Goal: Transaction & Acquisition: Purchase product/service

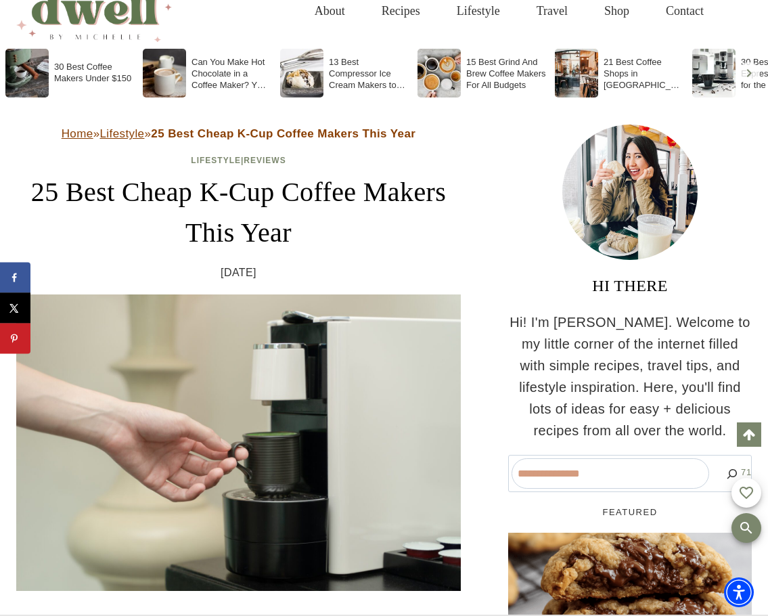
scroll to position [135, 0]
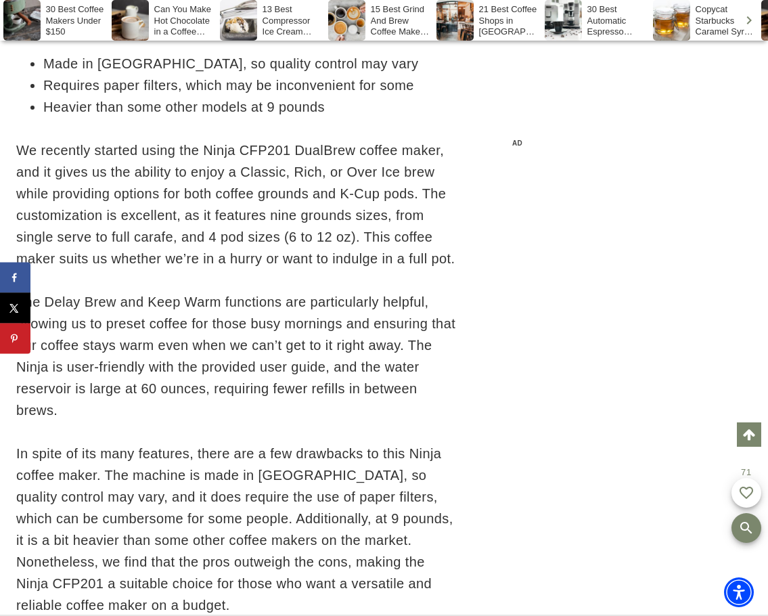
scroll to position [13890, 0]
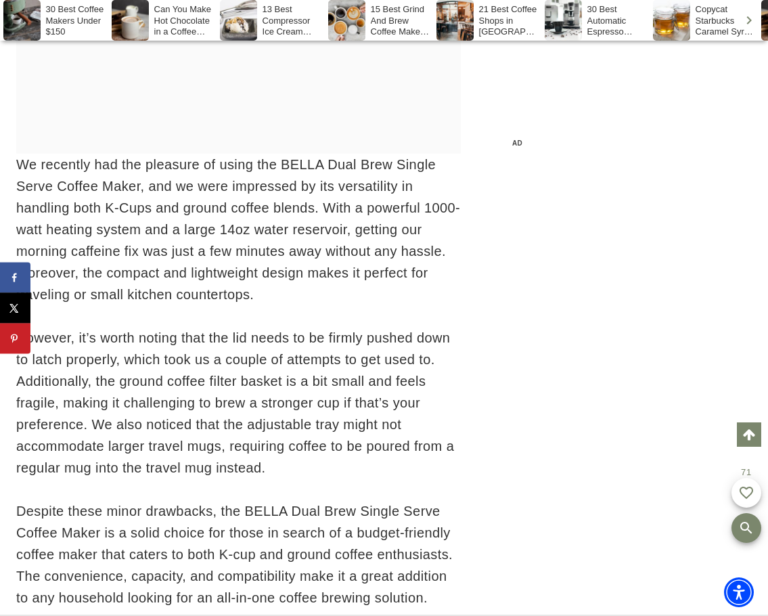
scroll to position [17862, 0]
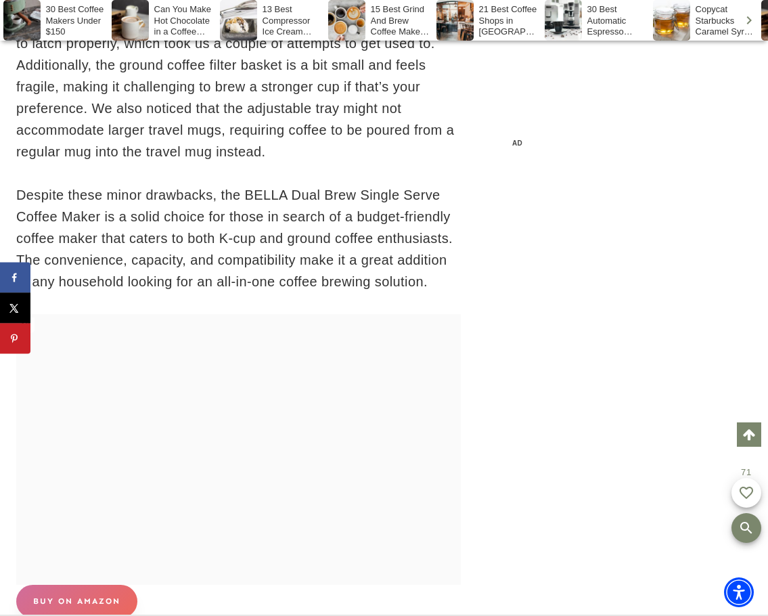
click at [89, 585] on link "buy on amazon" at bounding box center [76, 601] width 121 height 33
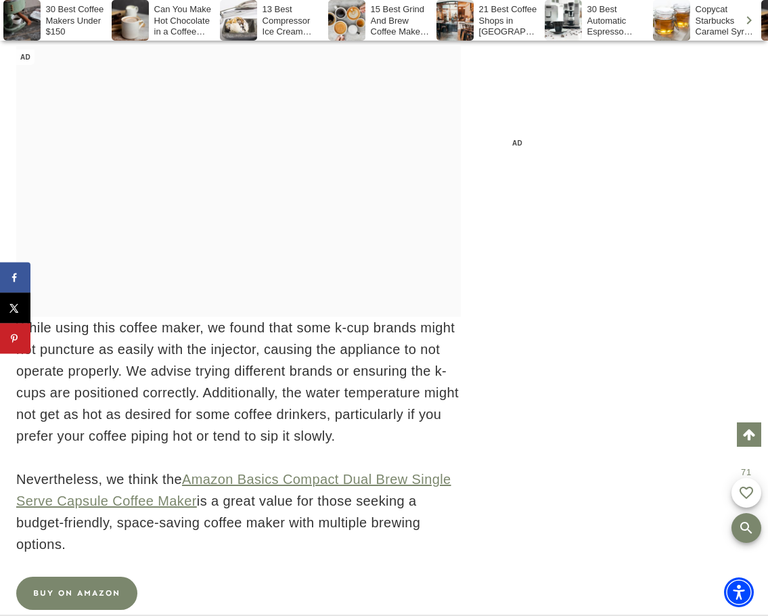
scroll to position [23343, 0]
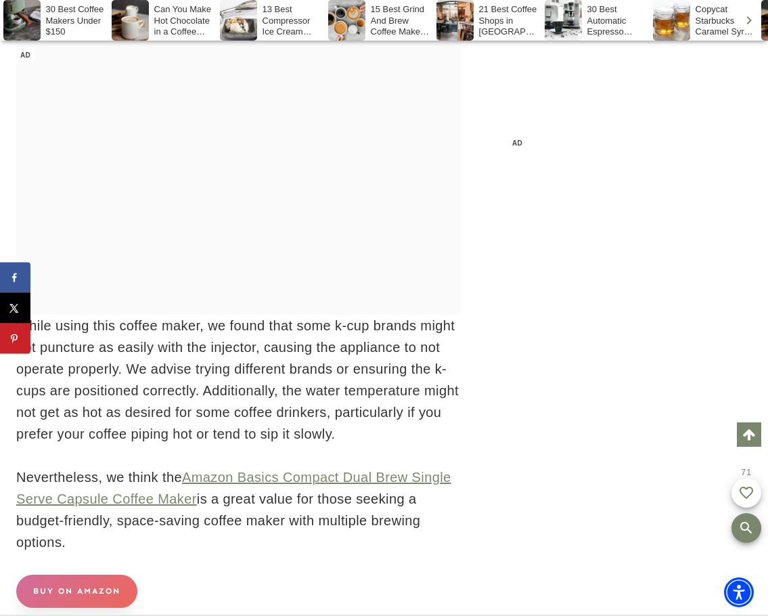
click at [56, 575] on link "buy on amazon" at bounding box center [76, 591] width 121 height 33
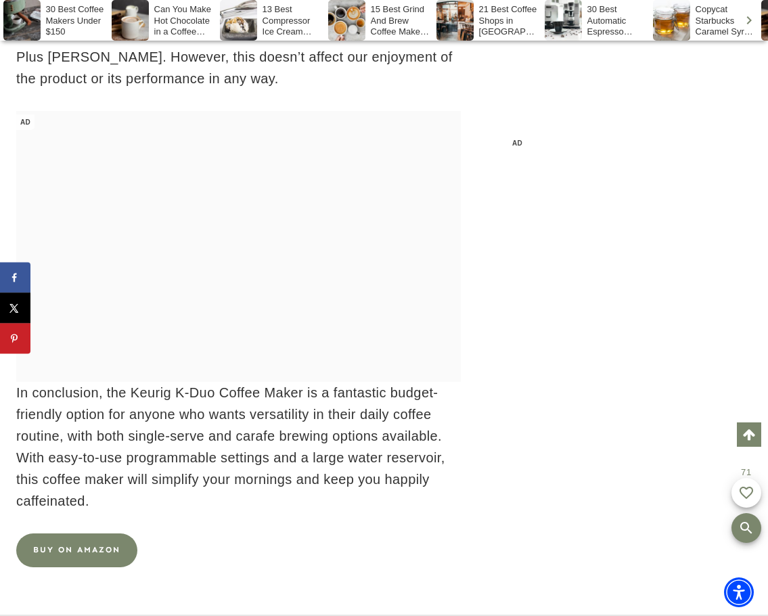
scroll to position [29121, 0]
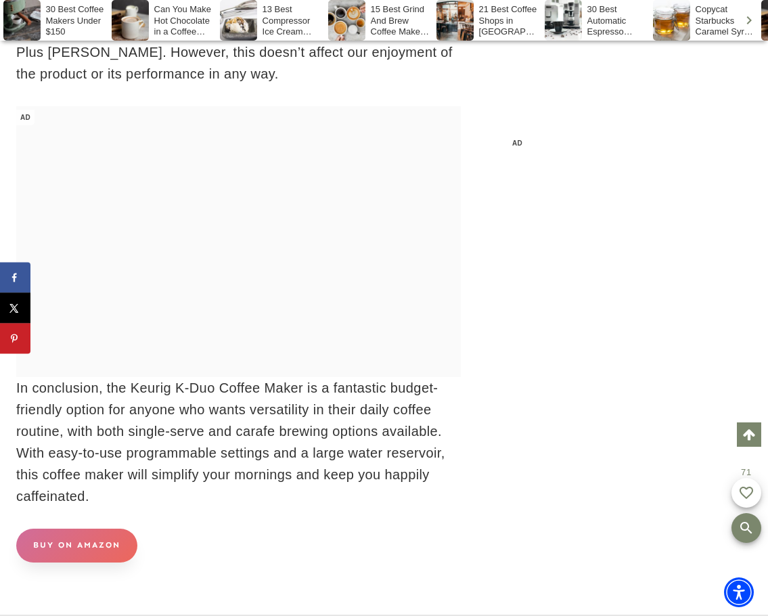
click at [116, 529] on link "buy on amazon" at bounding box center [76, 545] width 121 height 33
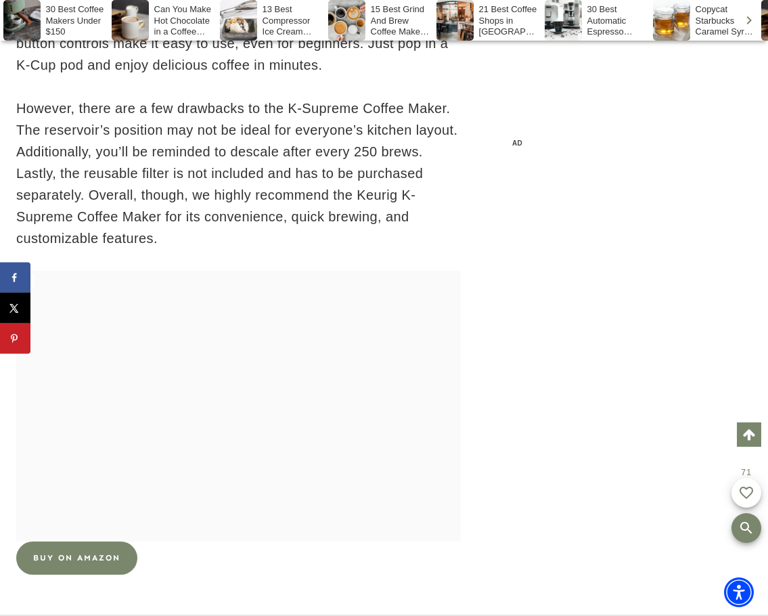
scroll to position [32866, 0]
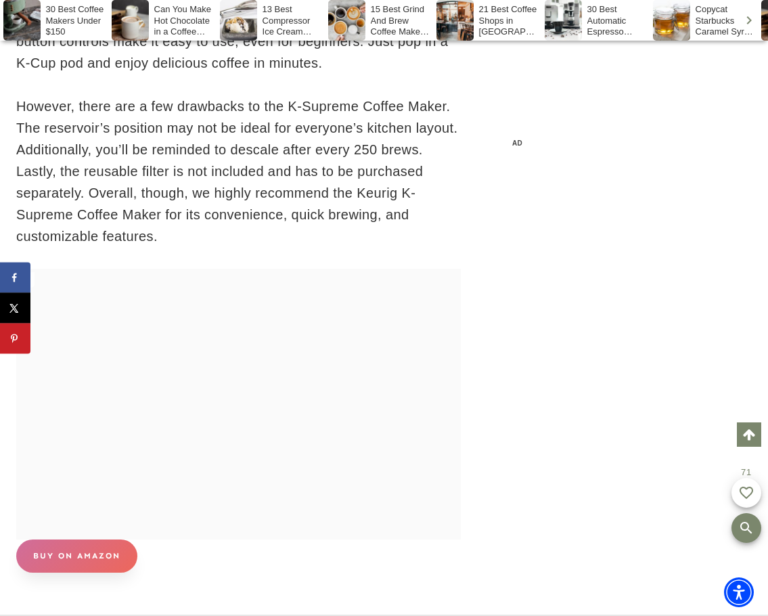
click at [71, 540] on link "buy on amazon" at bounding box center [76, 556] width 121 height 33
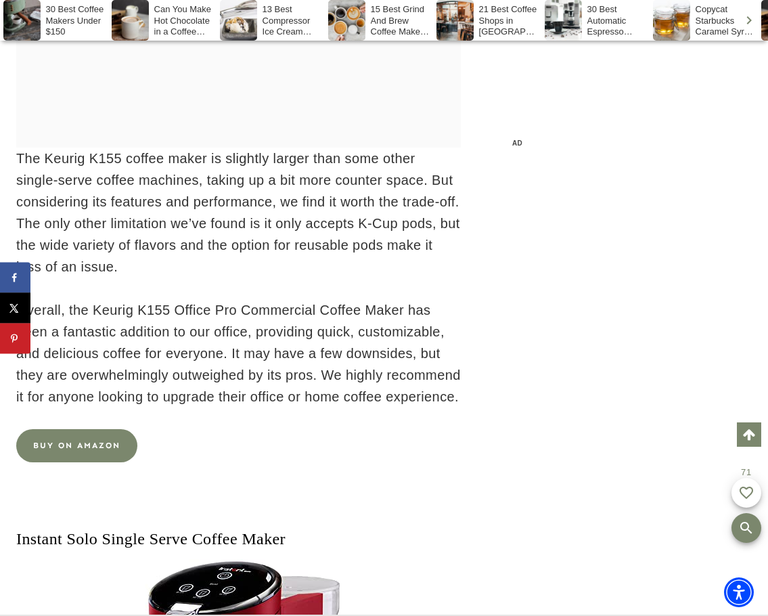
scroll to position [36703, 0]
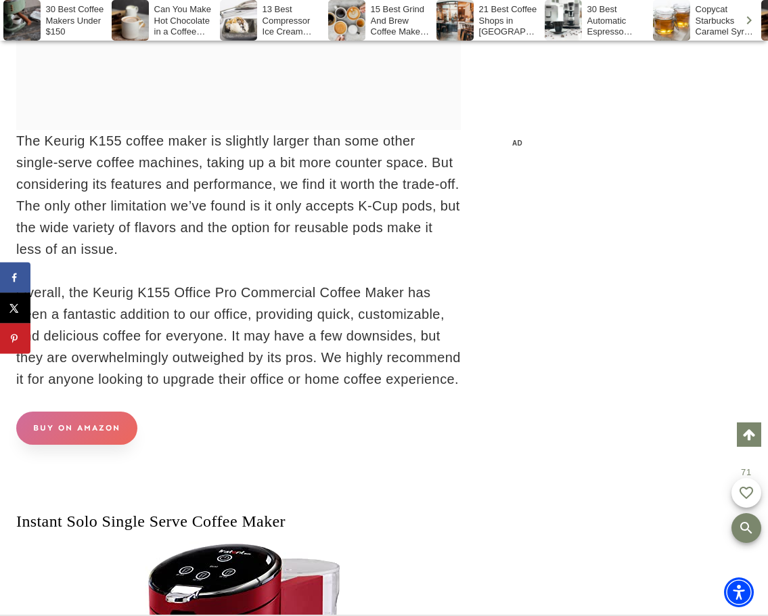
click at [60, 412] on link "buy on amazon" at bounding box center [76, 428] width 121 height 33
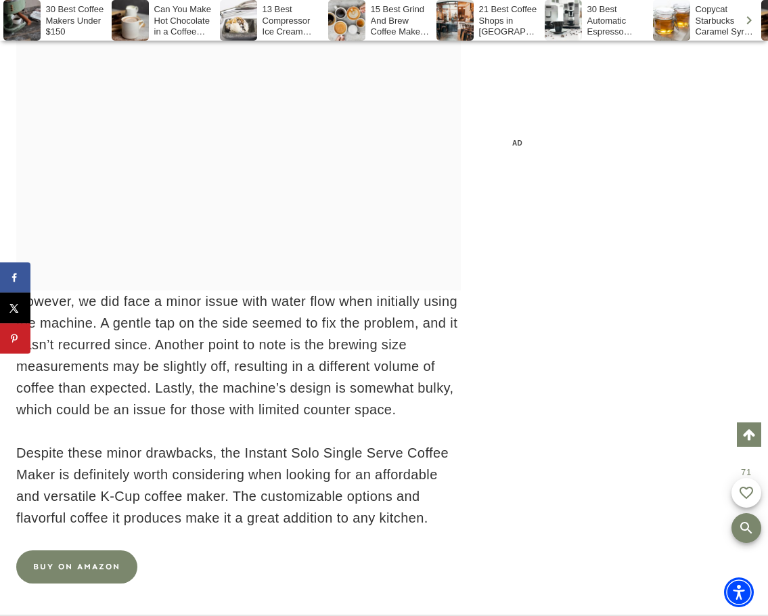
scroll to position [38508, 0]
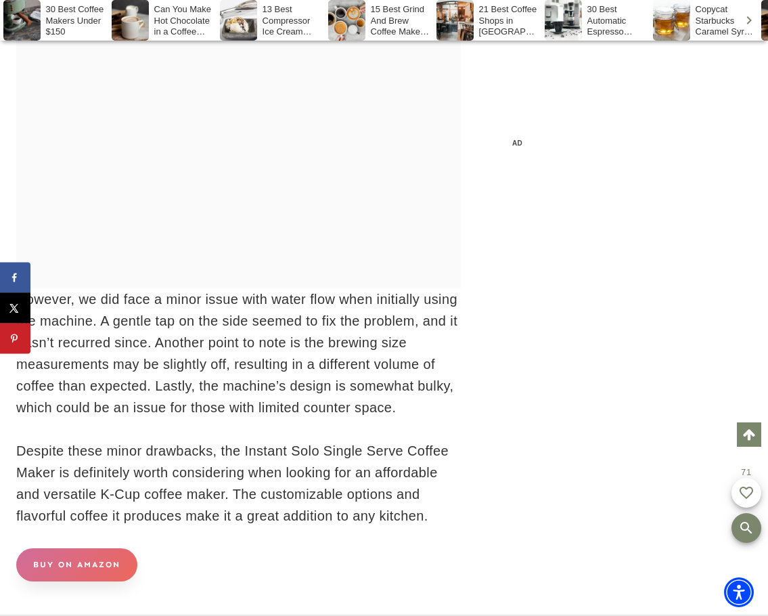
click at [110, 548] on link "buy on amazon" at bounding box center [76, 564] width 121 height 33
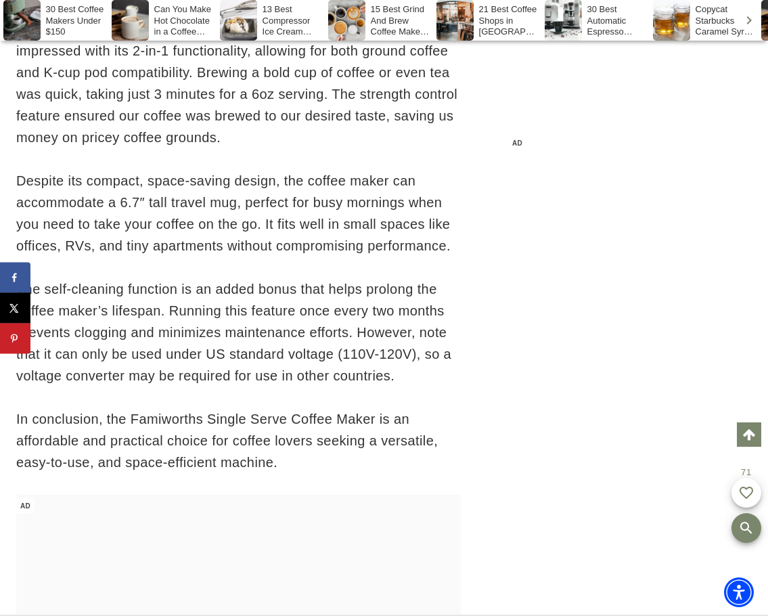
scroll to position [41802, 0]
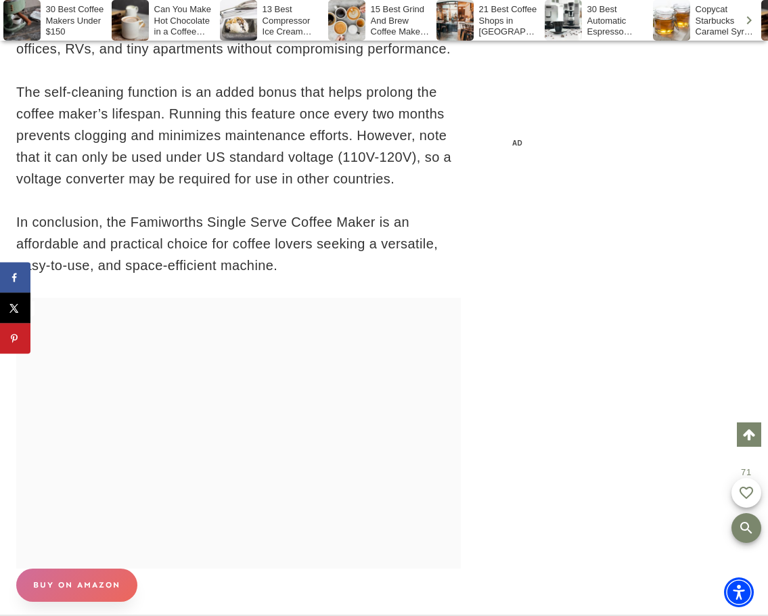
click at [74, 569] on link "buy on amazon" at bounding box center [76, 585] width 121 height 33
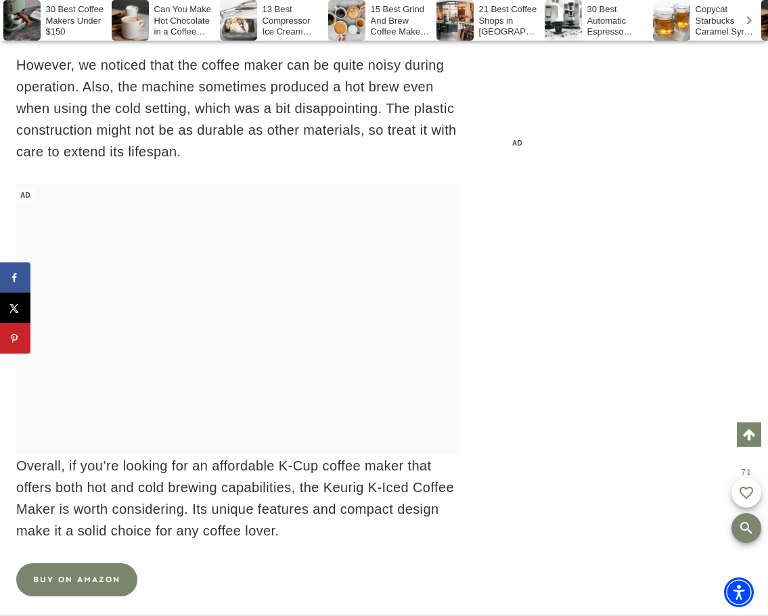
scroll to position [46992, 0]
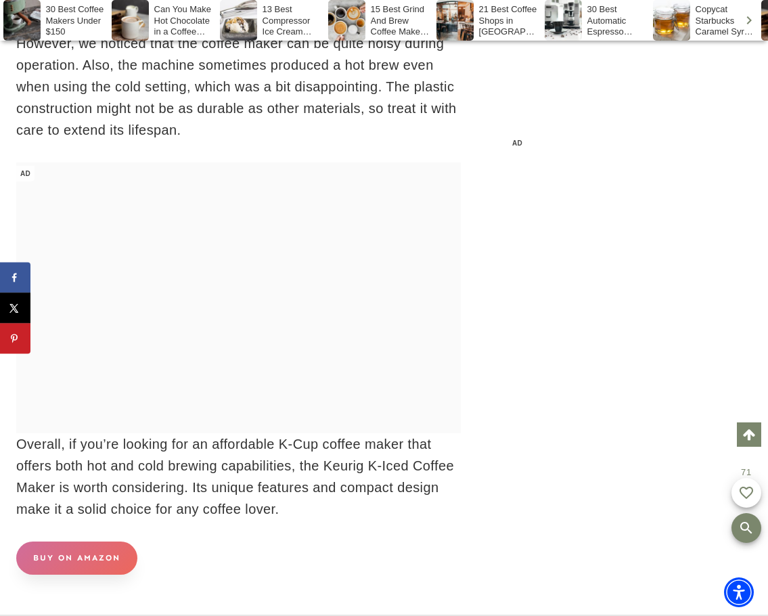
click at [82, 542] on link "buy on amaZon" at bounding box center [76, 558] width 121 height 33
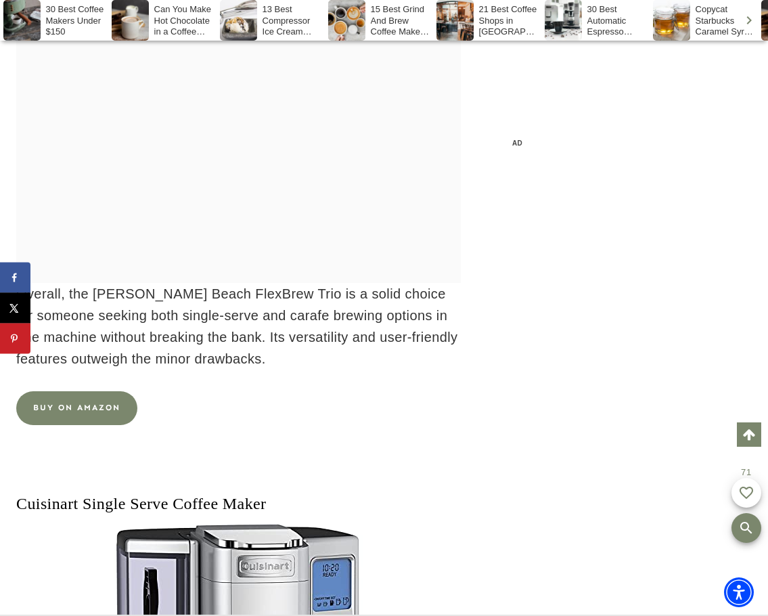
scroll to position [49023, 0]
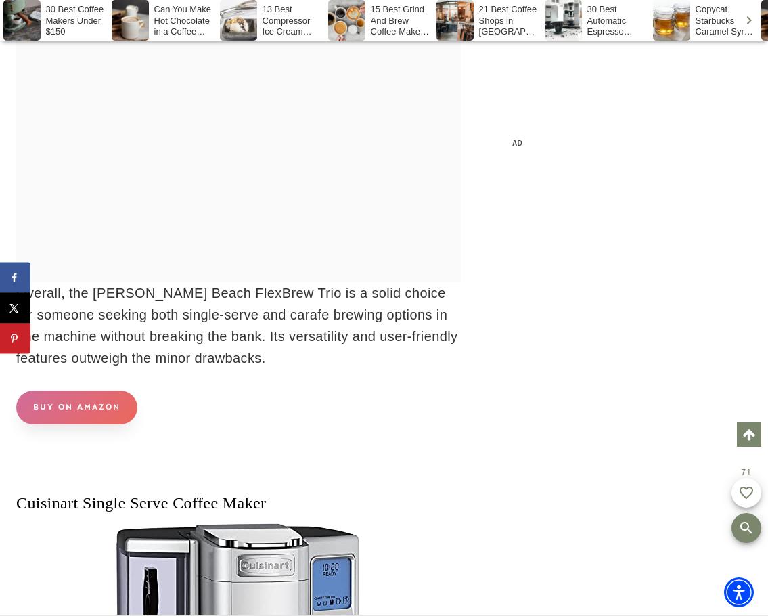
click at [101, 391] on link "buy on amazon" at bounding box center [76, 407] width 121 height 33
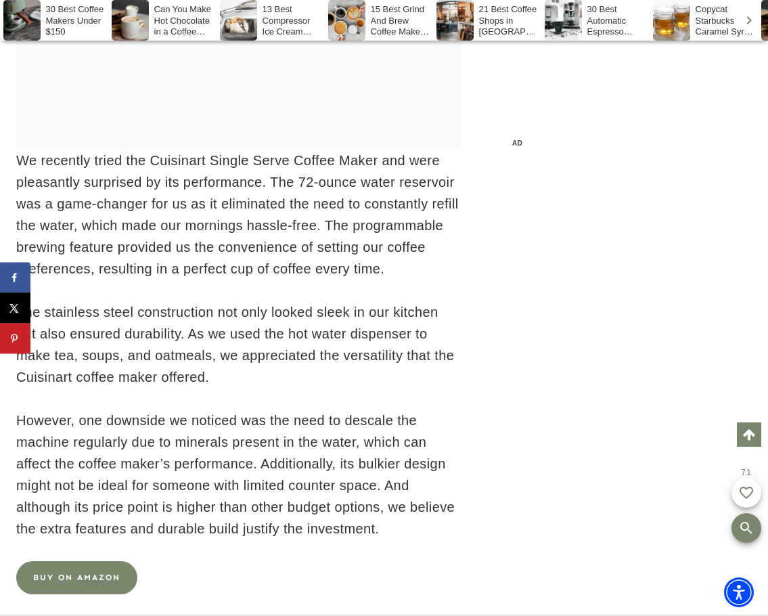
scroll to position [50512, 0]
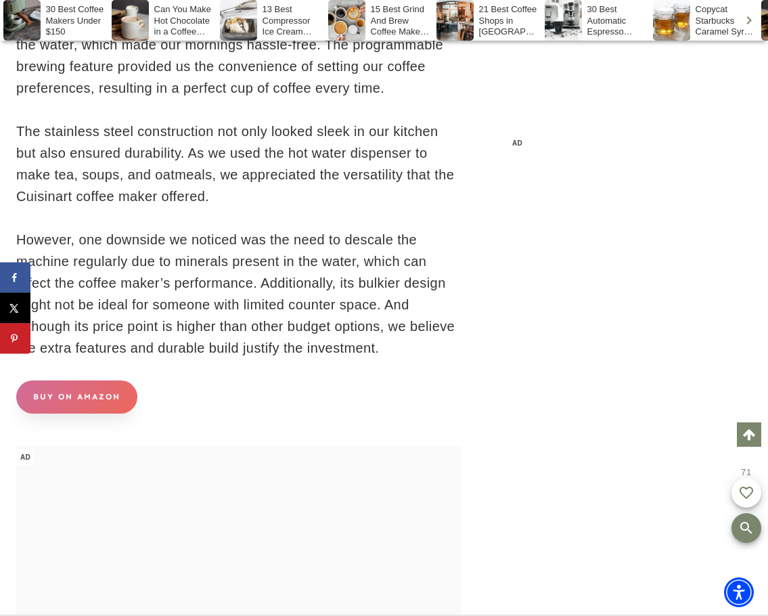
click at [60, 380] on link "buy on amazon" at bounding box center [76, 396] width 121 height 33
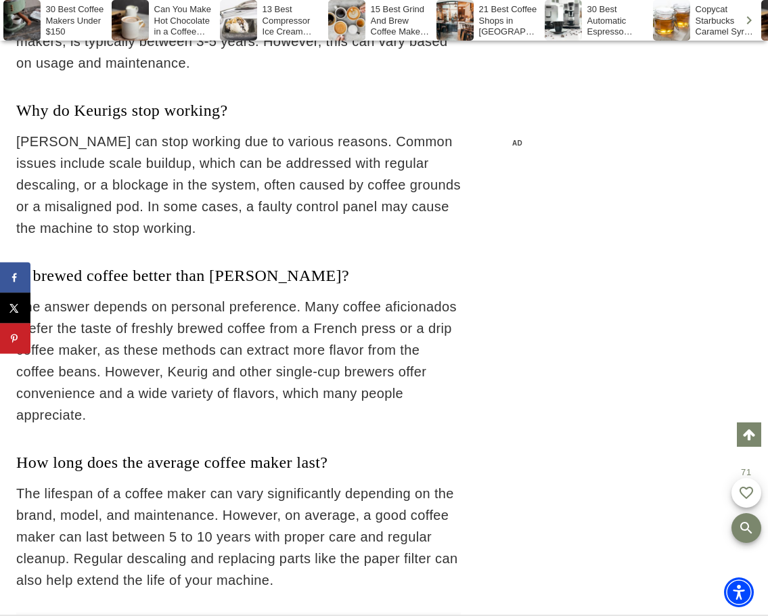
scroll to position [57507, 0]
